Goal: Transaction & Acquisition: Purchase product/service

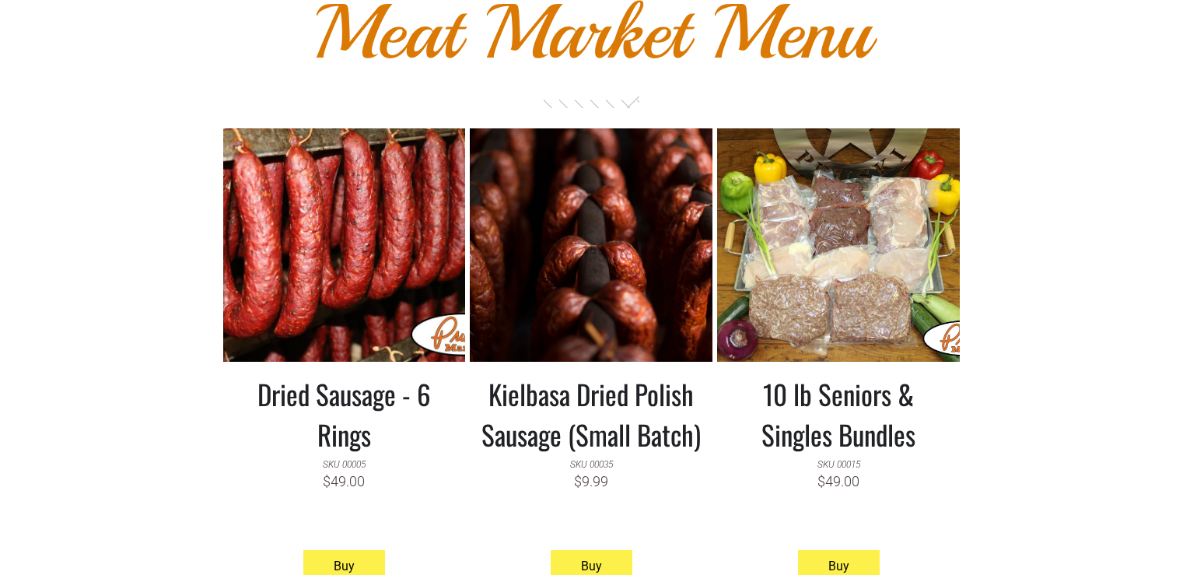
scroll to position [1478, 0]
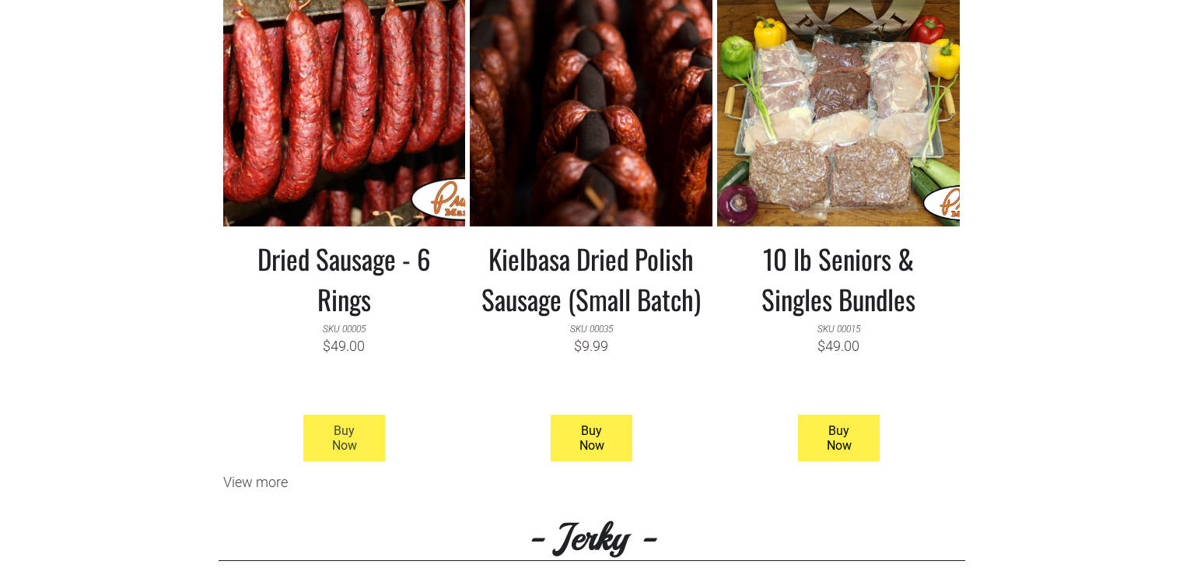
click at [324, 415] on span "Buy Now" at bounding box center [345, 437] width 78 height 45
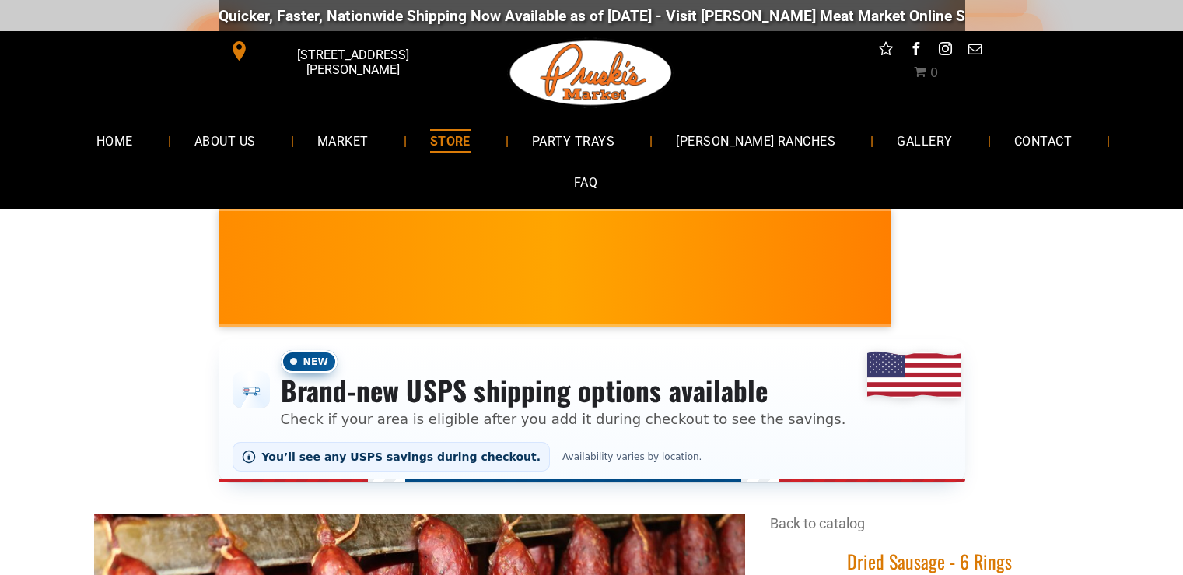
click at [462, 136] on link "STORE" at bounding box center [450, 140] width 87 height 41
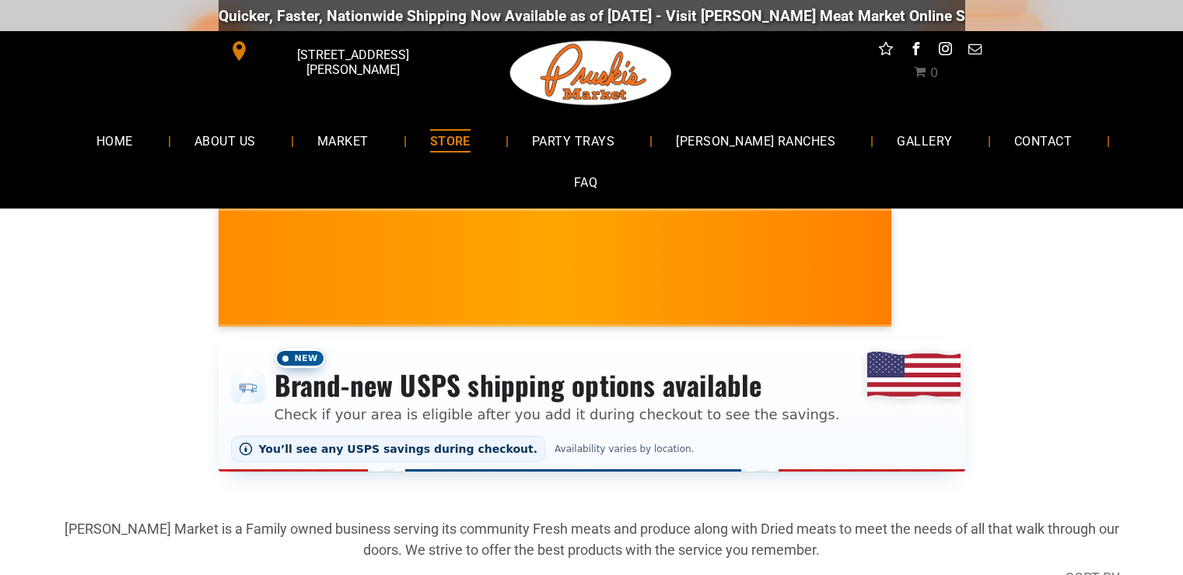
click at [927, 75] on span "0" at bounding box center [926, 72] width 24 height 15
